Goal: Transaction & Acquisition: Obtain resource

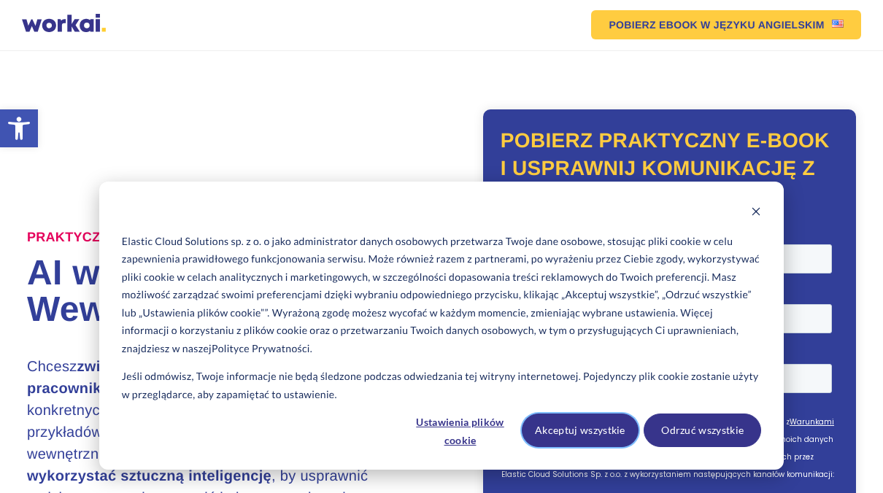
click at [622, 431] on button "Akceptuj wszystkie" at bounding box center [580, 431] width 117 height 34
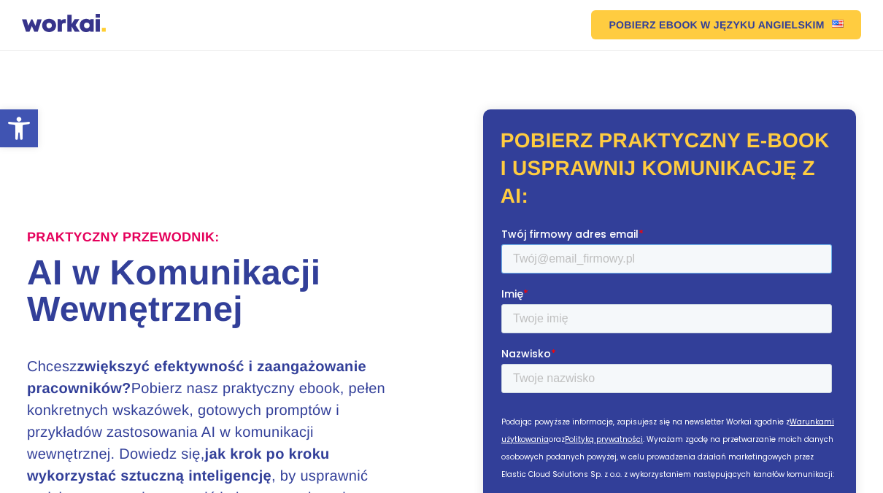
click at [584, 254] on input "Twój firmowy adres email *" at bounding box center [666, 258] width 331 height 29
type input "[PERSON_NAME][EMAIL_ADDRESS][DOMAIN_NAME]"
click at [585, 314] on input "Imię *" at bounding box center [666, 318] width 331 height 29
type input "[PERSON_NAME]"
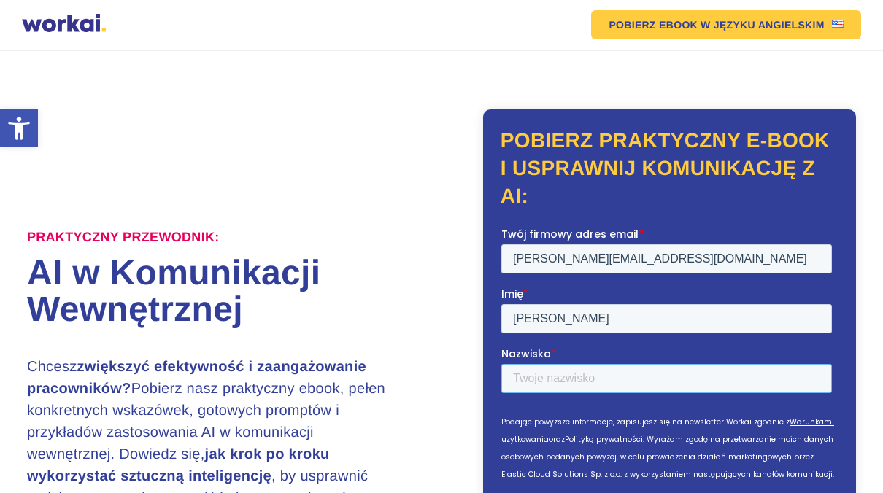
type input "Krawczak"
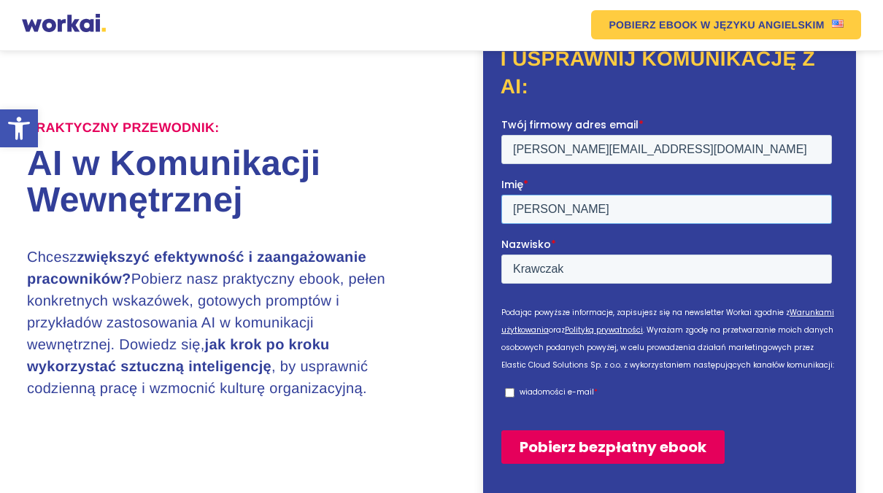
scroll to position [219, 0]
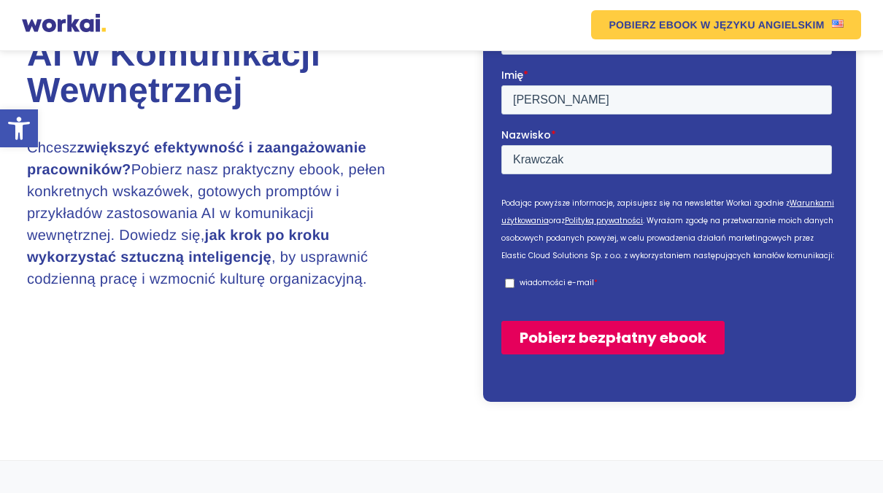
click at [520, 277] on p "wiadomości e-mail" at bounding box center [556, 282] width 74 height 11
click at [514, 278] on input "wiadomości e-mail *" at bounding box center [508, 282] width 9 height 9
checkbox input "true"
click at [541, 320] on input "Pobierz bezpłatny ebook" at bounding box center [612, 337] width 223 height 34
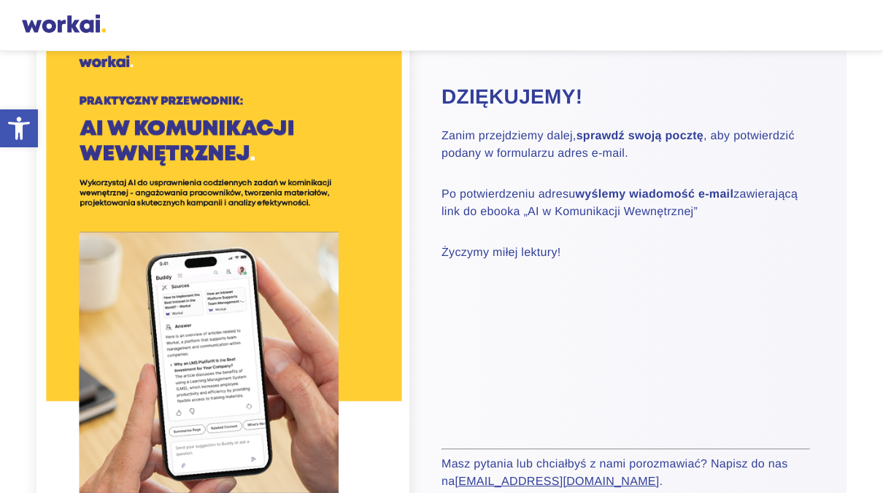
scroll to position [73, 0]
